Goal: Task Accomplishment & Management: Manage account settings

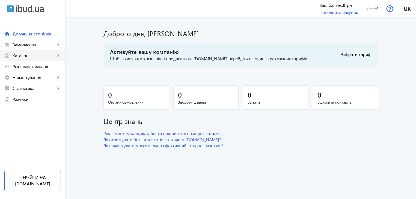
click at [56, 55] on mat-icon "keyboard_arrow_right" at bounding box center [57, 55] width 5 height 5
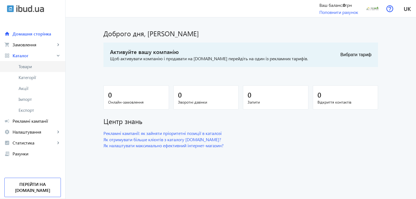
click at [37, 67] on span "Товари" at bounding box center [40, 66] width 42 height 5
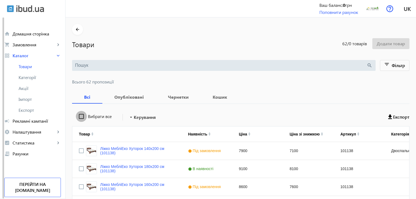
click at [78, 114] on input "Вибрати все" at bounding box center [81, 116] width 11 height 11
checkbox input "true"
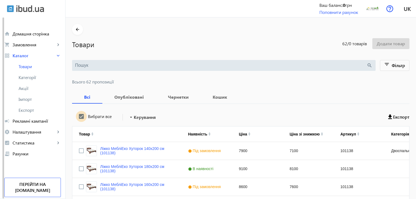
checkbox input "true"
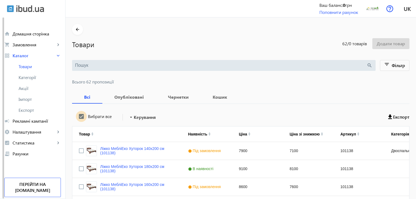
checkbox input "true"
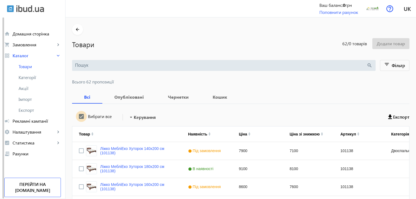
checkbox input "true"
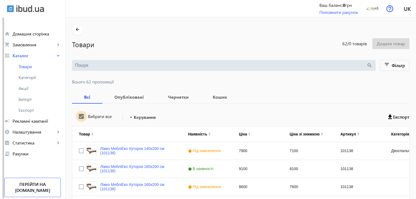
checkbox input "true"
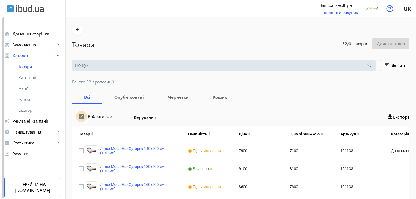
checkbox input "true"
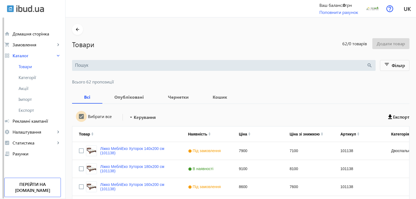
checkbox input "true"
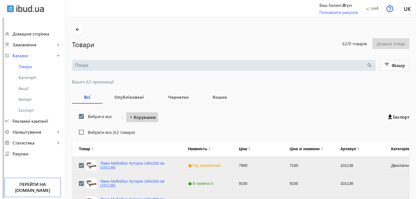
click at [143, 117] on span "Керування" at bounding box center [145, 117] width 22 height 7
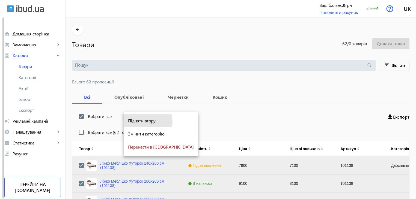
click at [144, 123] on span "Підняти вгору" at bounding box center [161, 121] width 66 height 4
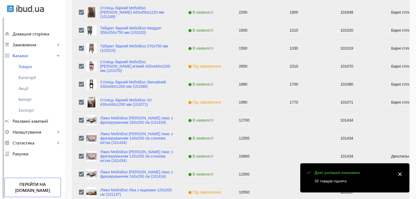
scroll to position [550, 0]
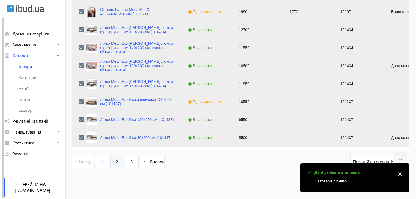
click at [116, 161] on link "2" at bounding box center [117, 162] width 14 height 14
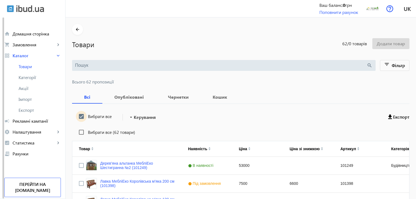
click at [80, 117] on input "Вибрати все" at bounding box center [81, 116] width 11 height 11
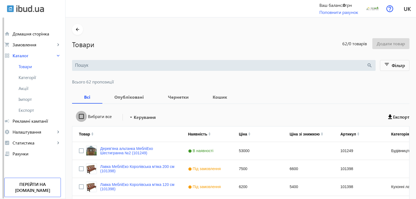
click at [80, 117] on input "Вибрати все" at bounding box center [81, 116] width 11 height 11
checkbox input "true"
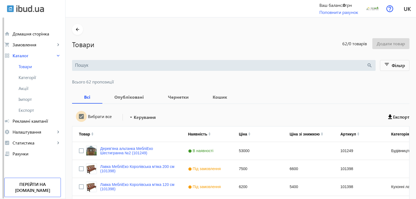
checkbox input "true"
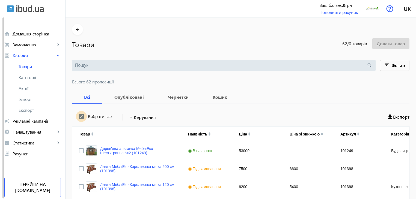
checkbox input "true"
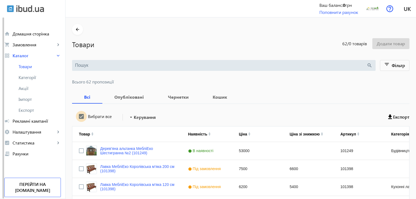
checkbox input "true"
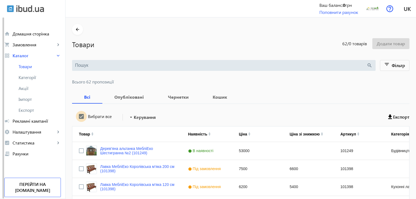
checkbox input "true"
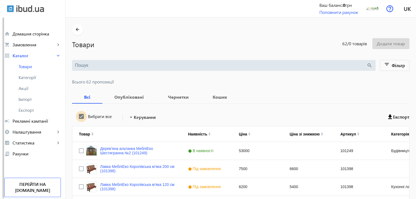
checkbox input "true"
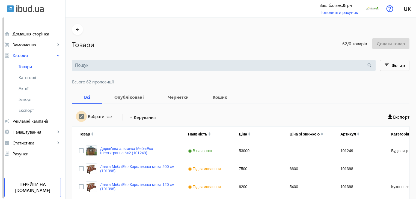
checkbox input "true"
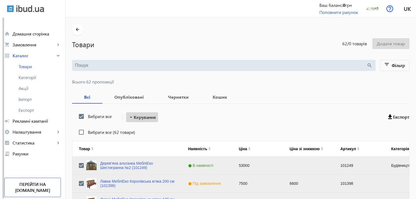
click at [142, 117] on span "Керування" at bounding box center [145, 117] width 22 height 7
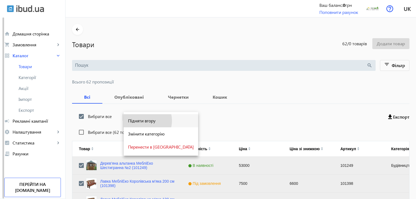
click at [142, 121] on span "Підняти вгору" at bounding box center [161, 121] width 66 height 4
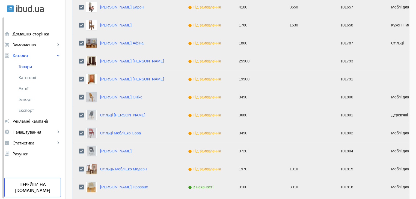
scroll to position [550, 0]
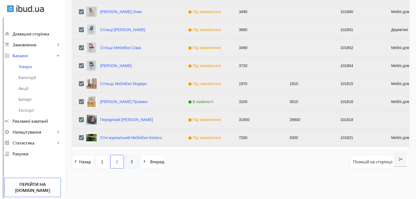
click at [130, 162] on span "3" at bounding box center [131, 162] width 2 height 6
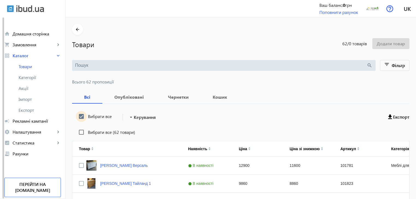
click at [79, 115] on input "Вибрати все" at bounding box center [81, 116] width 11 height 11
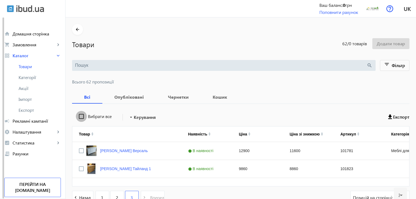
click at [79, 115] on input "Вибрати все" at bounding box center [81, 116] width 11 height 11
checkbox input "true"
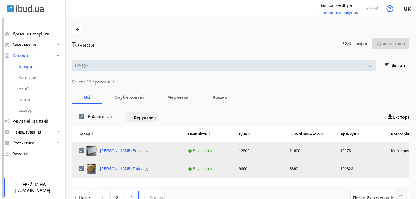
click at [145, 116] on span "Керування" at bounding box center [145, 117] width 22 height 7
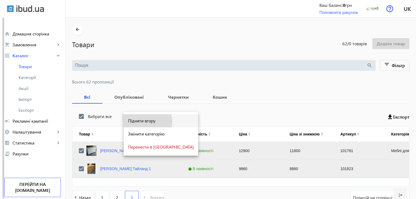
click at [144, 122] on span "Підняти вгору" at bounding box center [161, 121] width 66 height 4
